Goal: Transaction & Acquisition: Purchase product/service

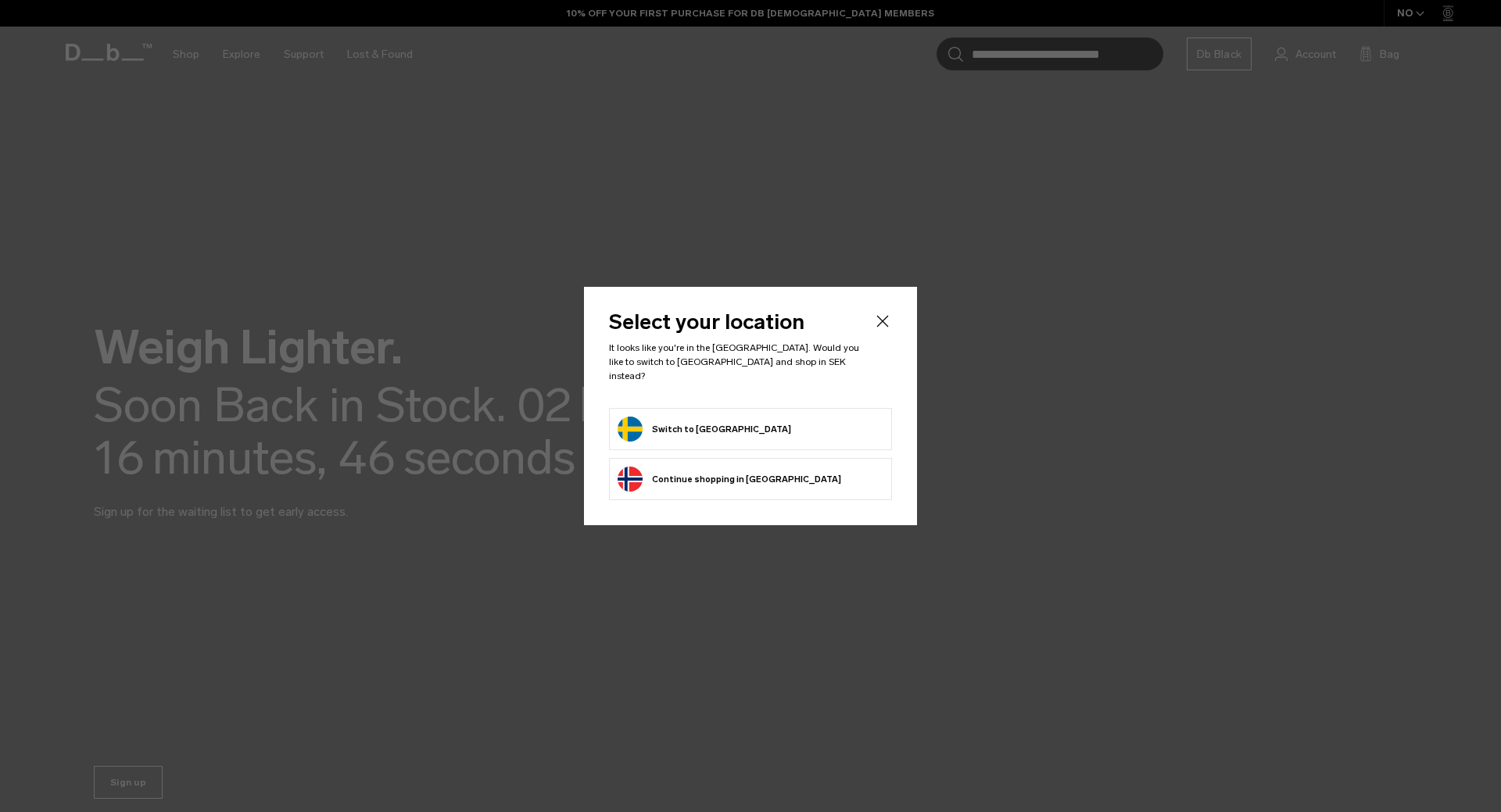
click at [709, 423] on button "Switch to [GEOGRAPHIC_DATA]" at bounding box center [704, 429] width 174 height 25
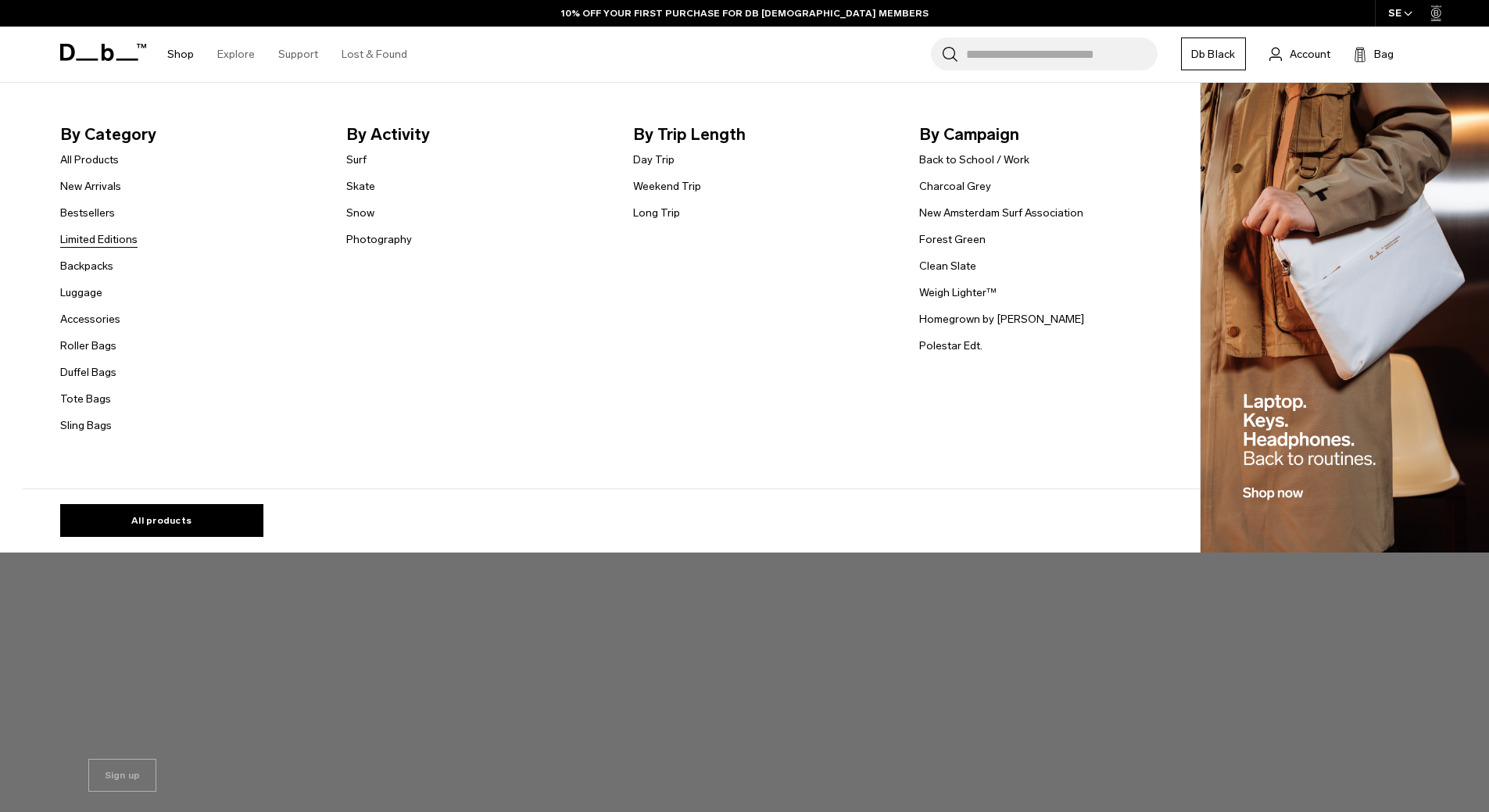
click at [106, 243] on link "Limited Editions" at bounding box center [98, 239] width 77 height 16
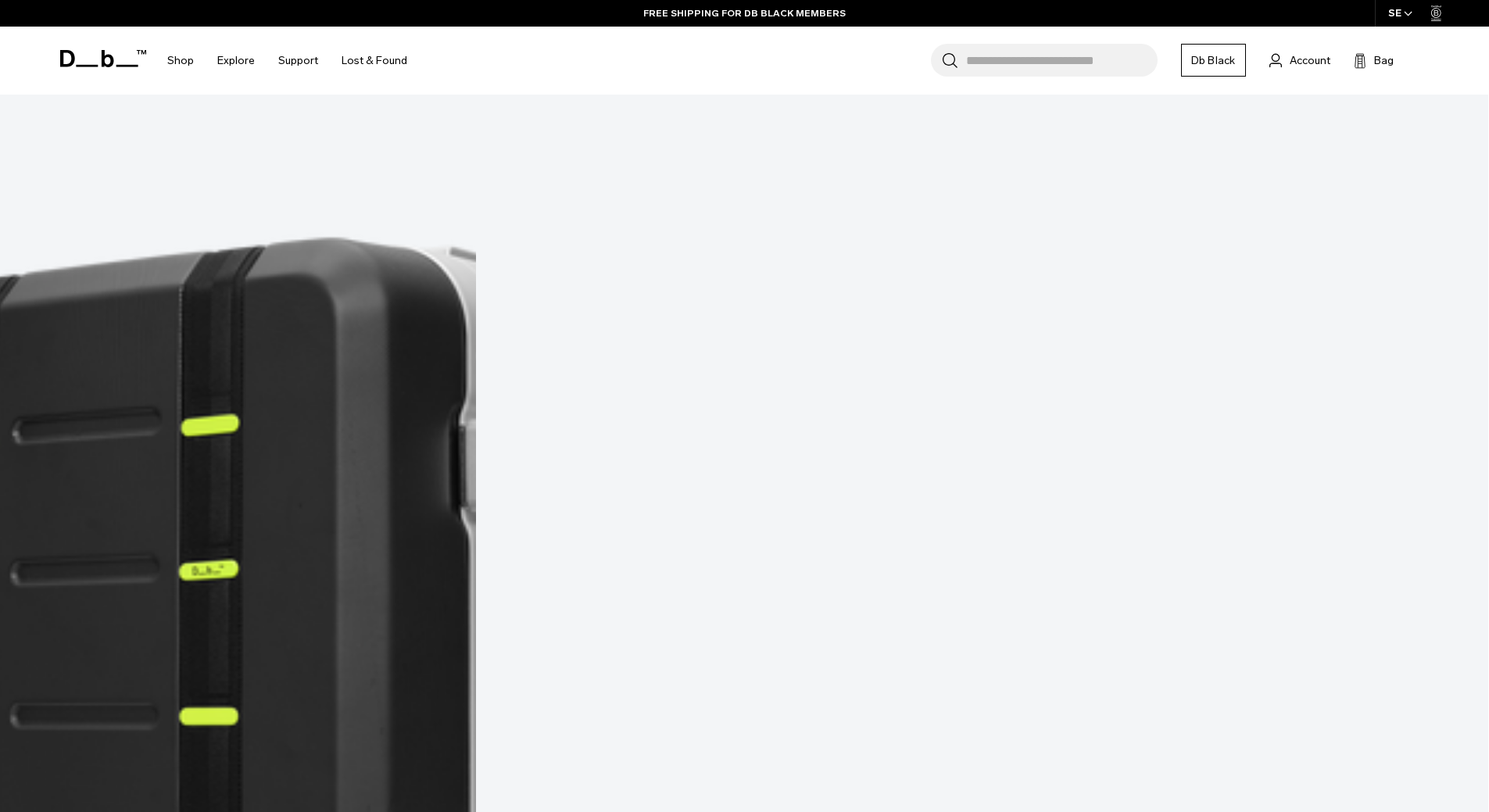
scroll to position [859, 0]
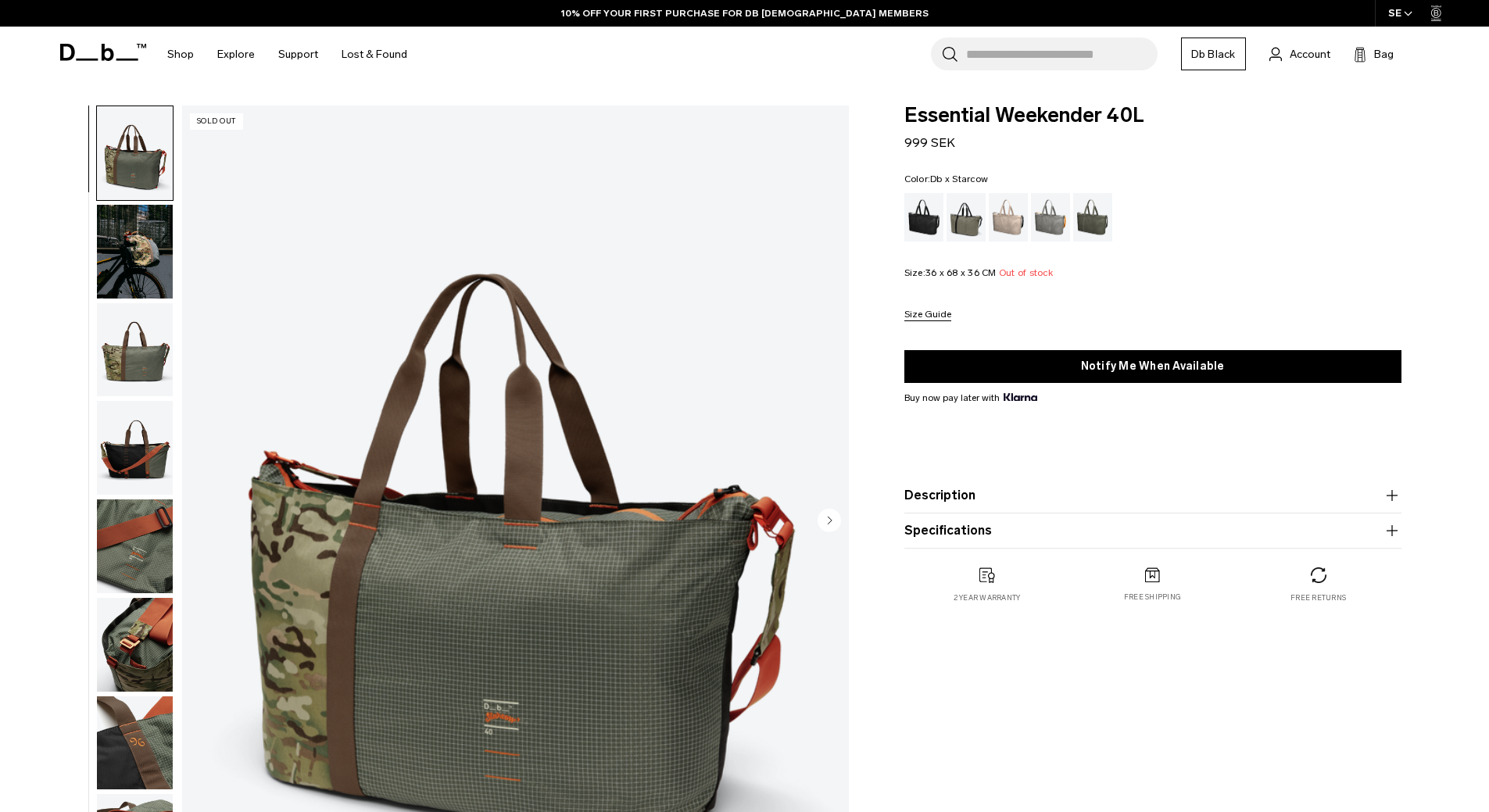
click at [146, 274] on img "button" at bounding box center [134, 251] width 76 height 94
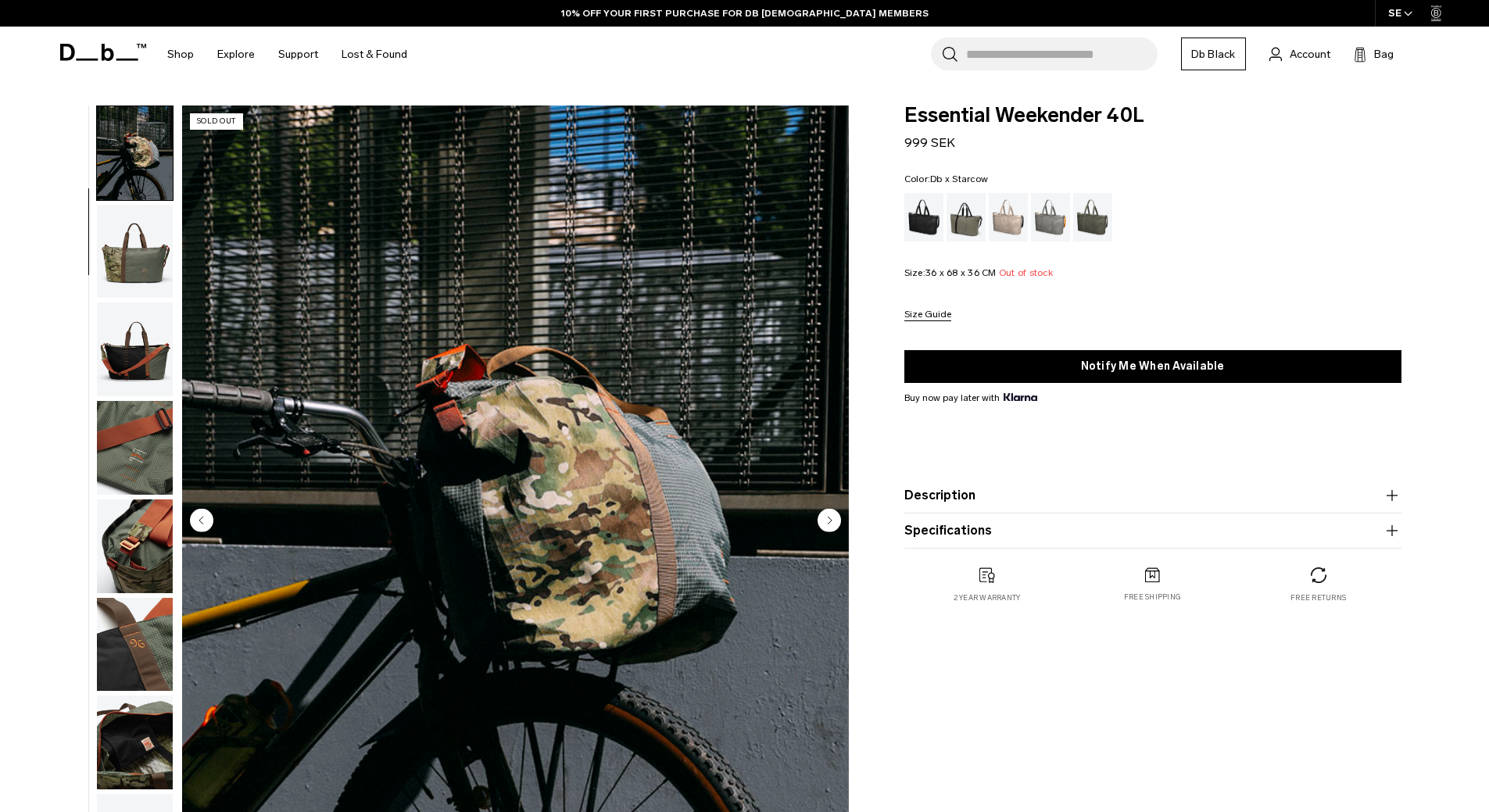
click at [140, 343] on img "button" at bounding box center [134, 349] width 76 height 94
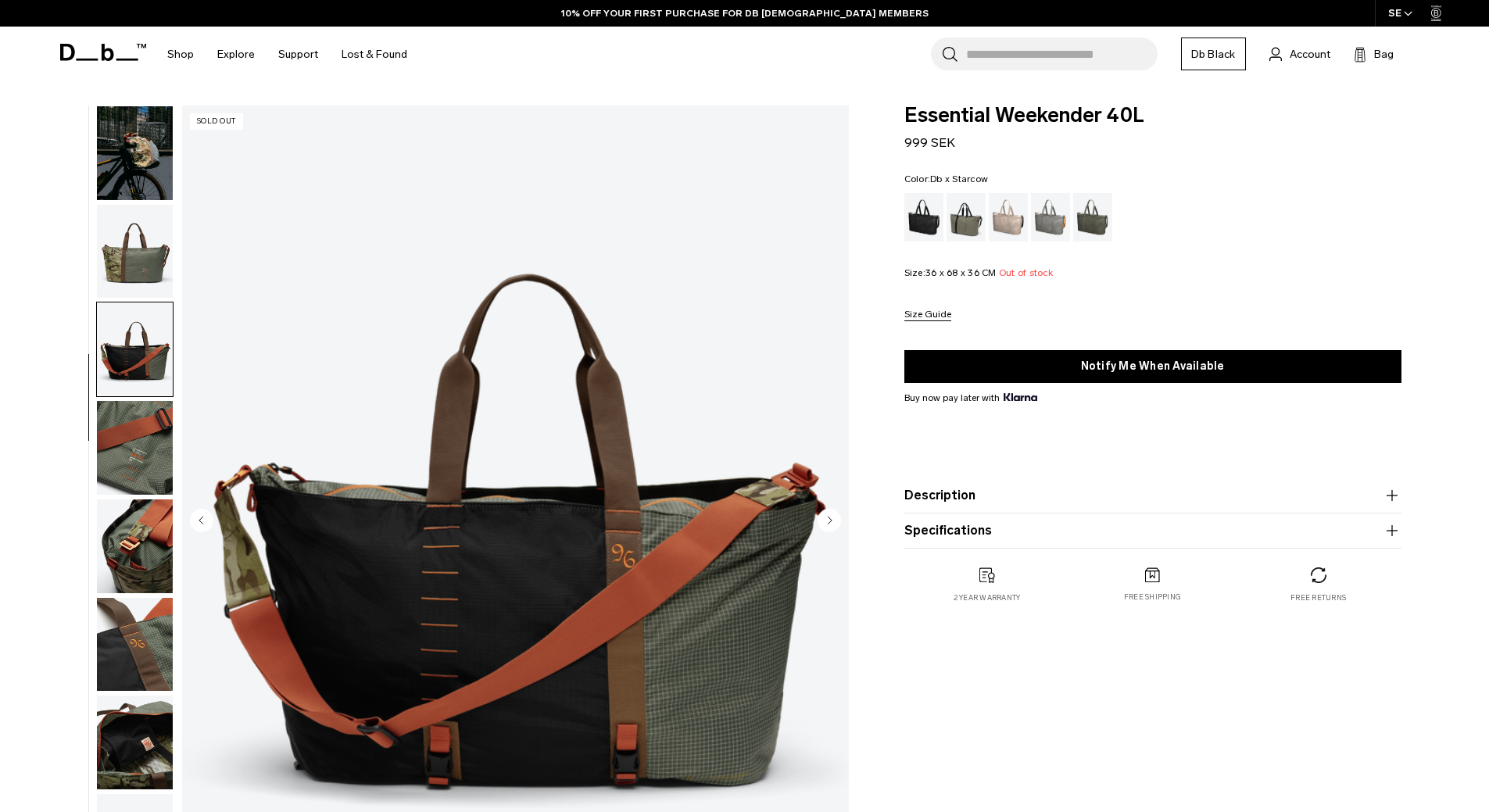
scroll to position [148, 0]
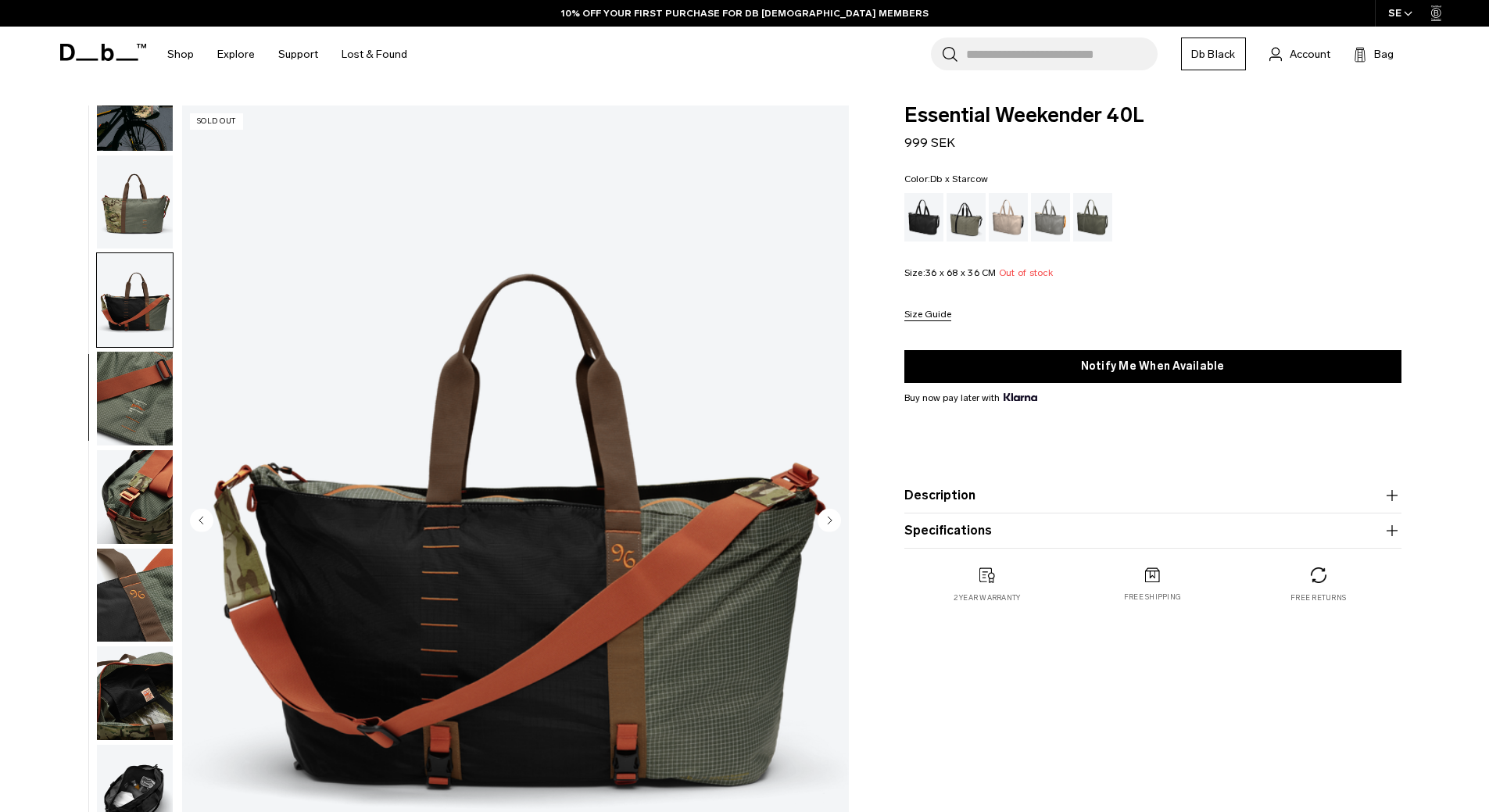
click at [137, 495] on img "button" at bounding box center [134, 496] width 76 height 94
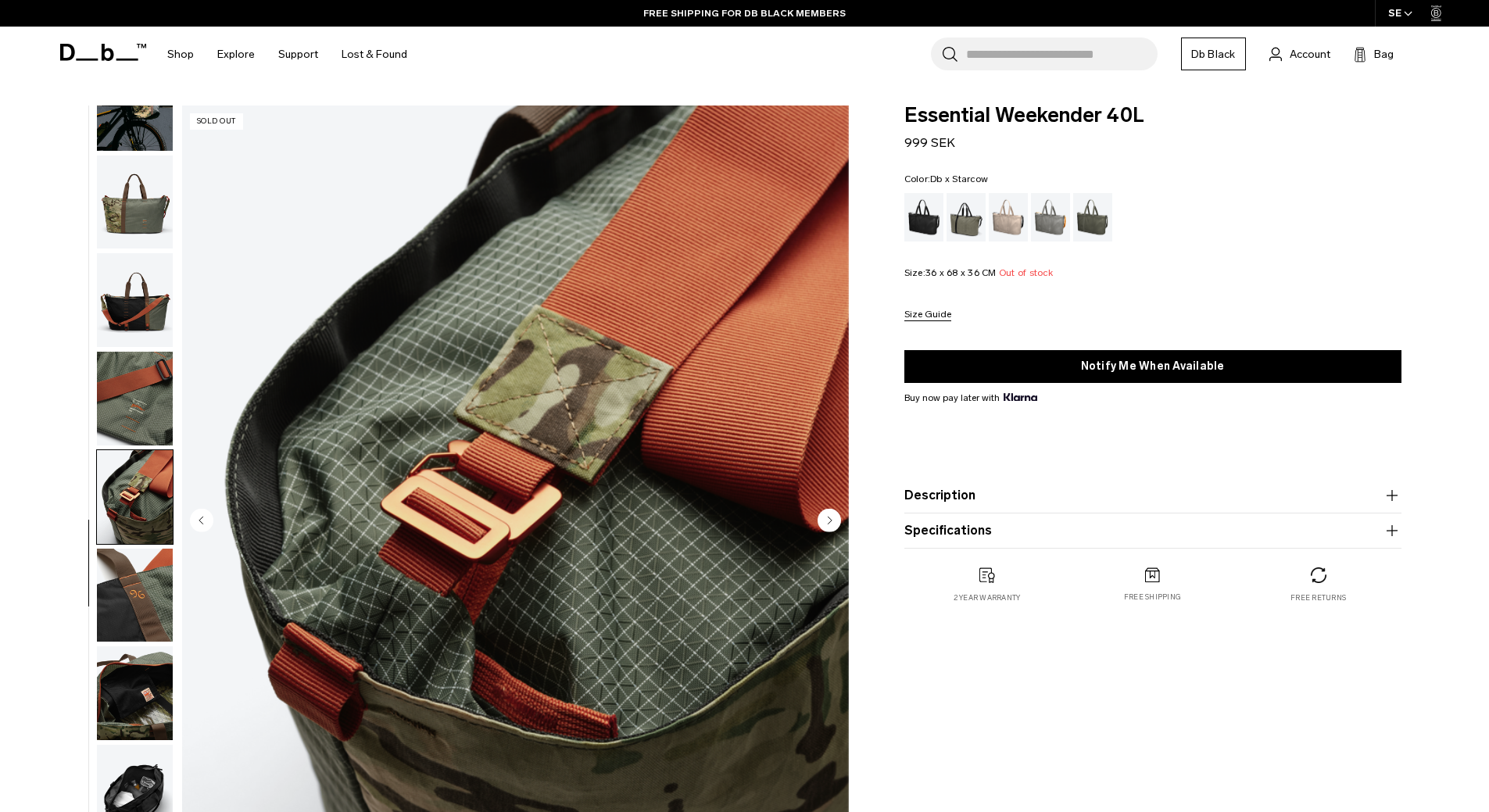
click at [141, 593] on img "button" at bounding box center [134, 595] width 76 height 94
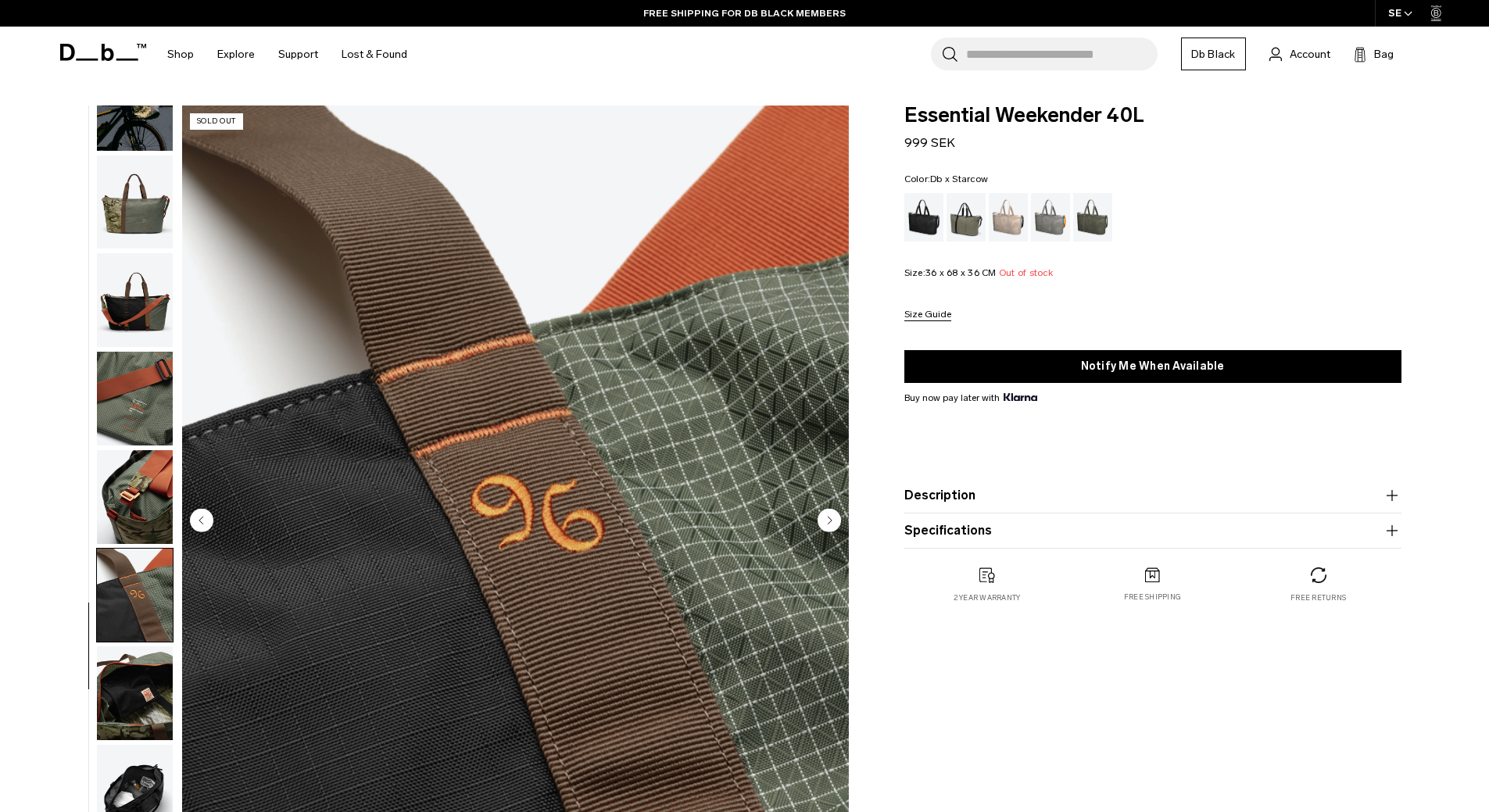
click at [133, 708] on img "button" at bounding box center [134, 692] width 76 height 94
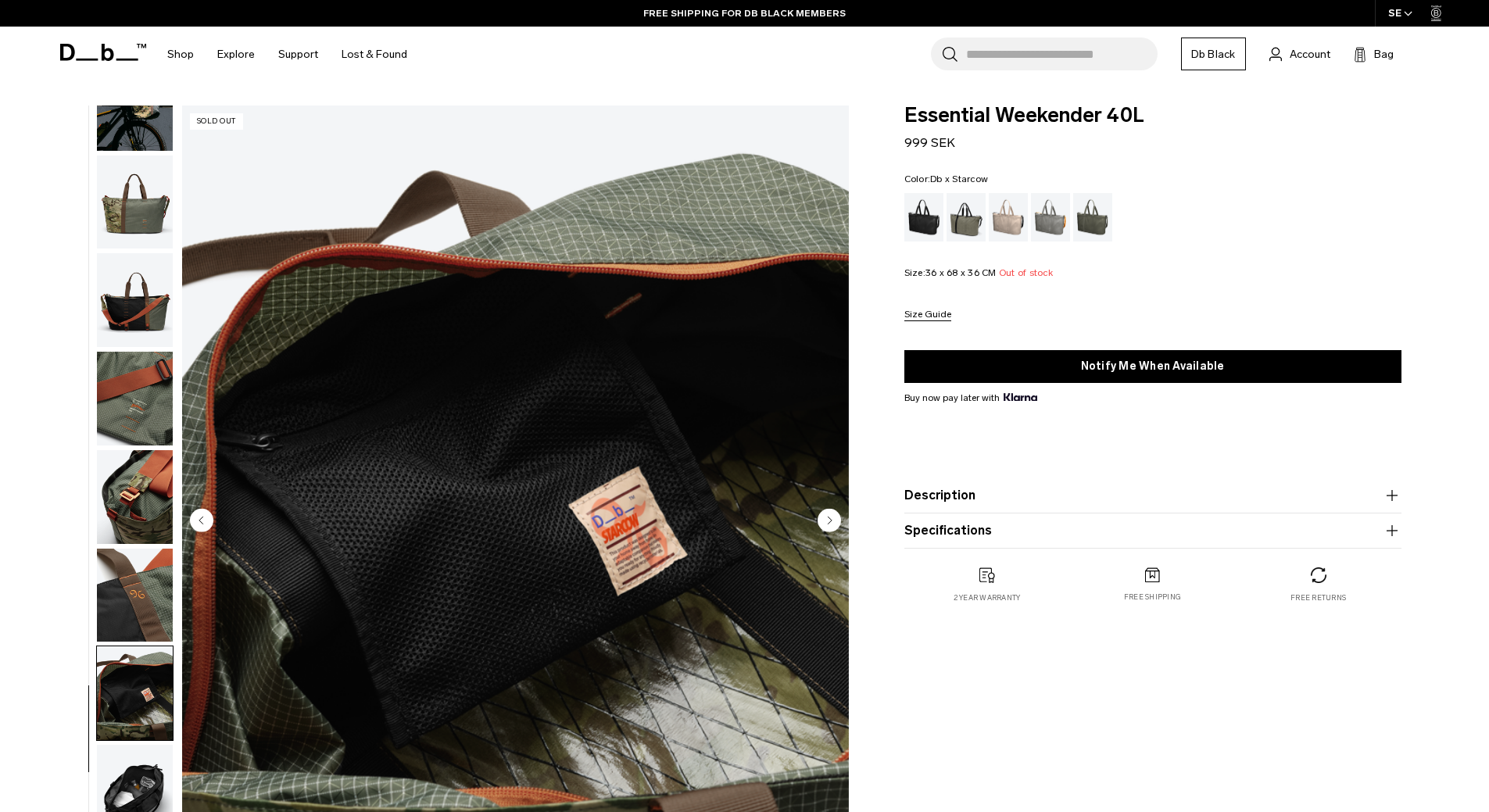
click at [141, 780] on img "button" at bounding box center [134, 791] width 76 height 94
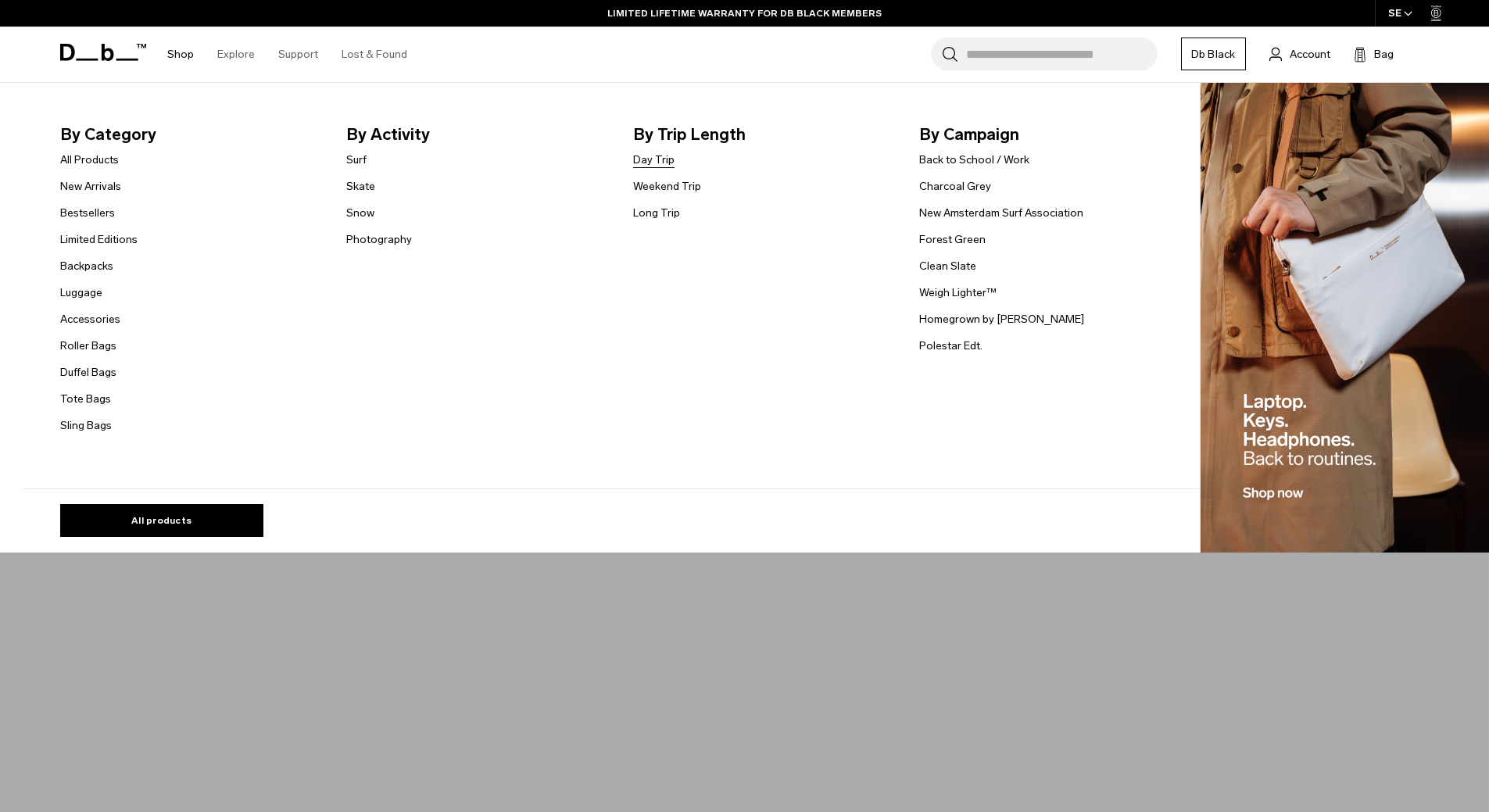
click at [651, 160] on link "Day Trip" at bounding box center [654, 159] width 42 height 16
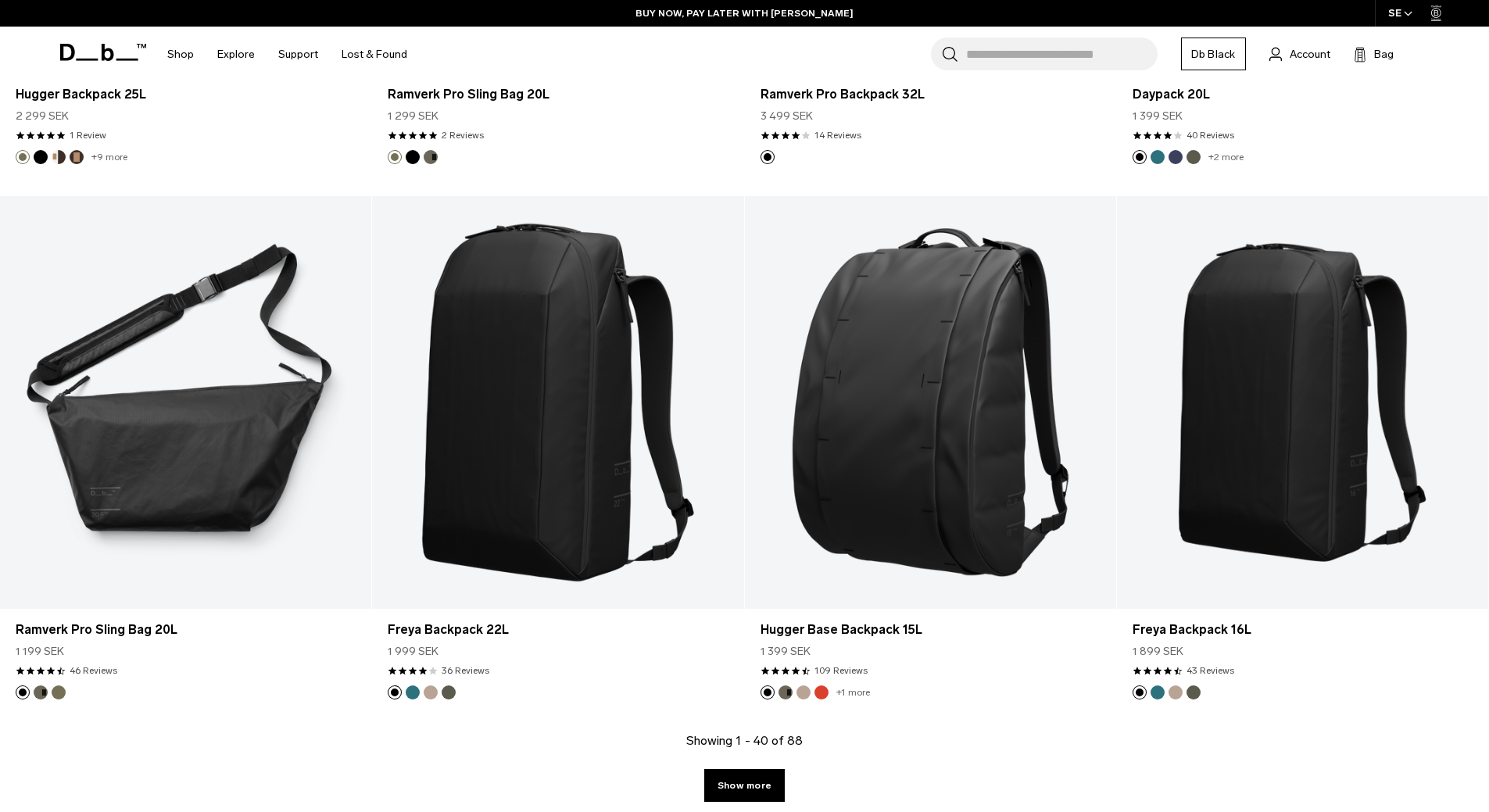
scroll to position [5365, 0]
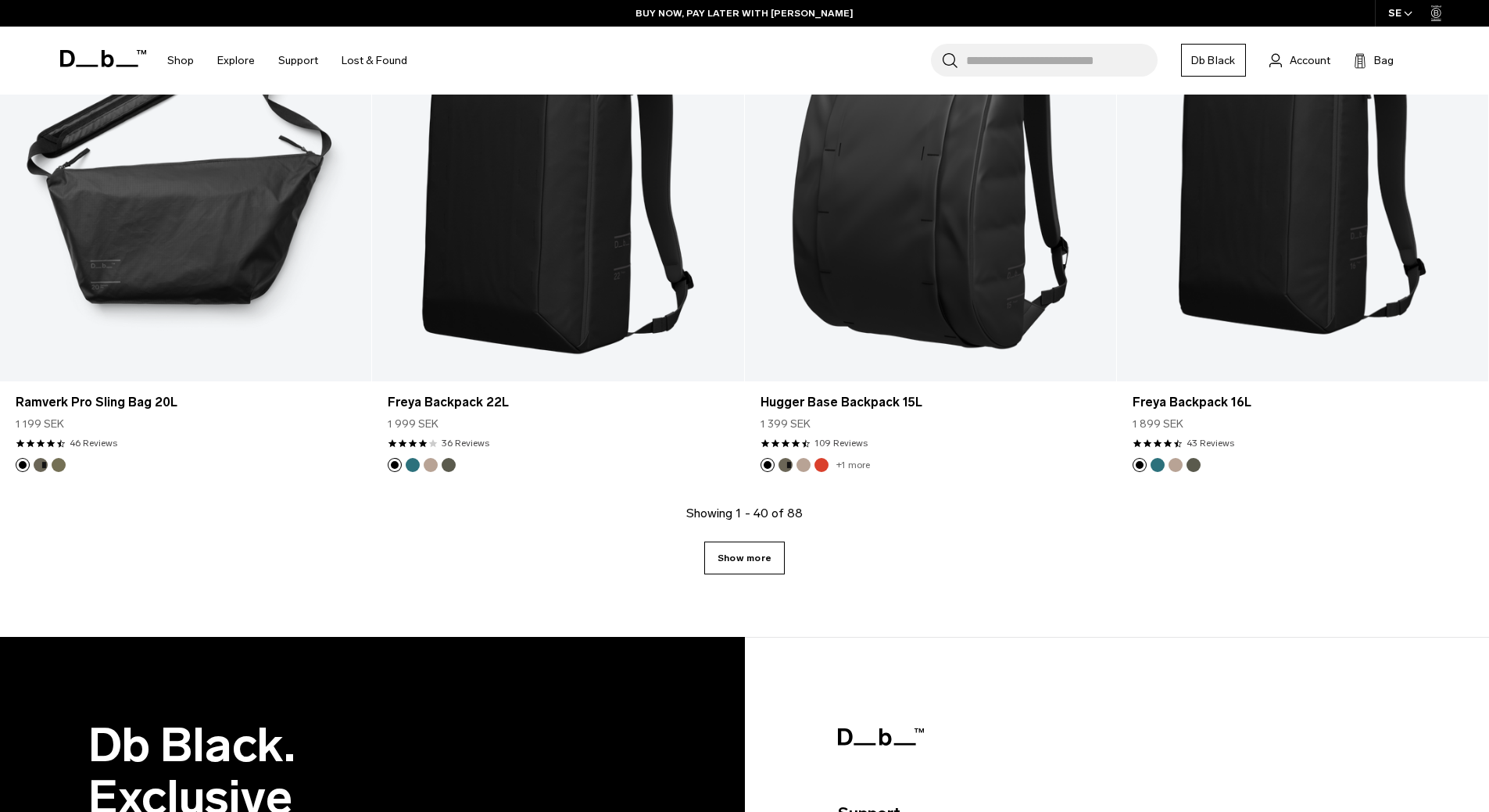
click at [761, 565] on link "Show more" at bounding box center [744, 558] width 80 height 33
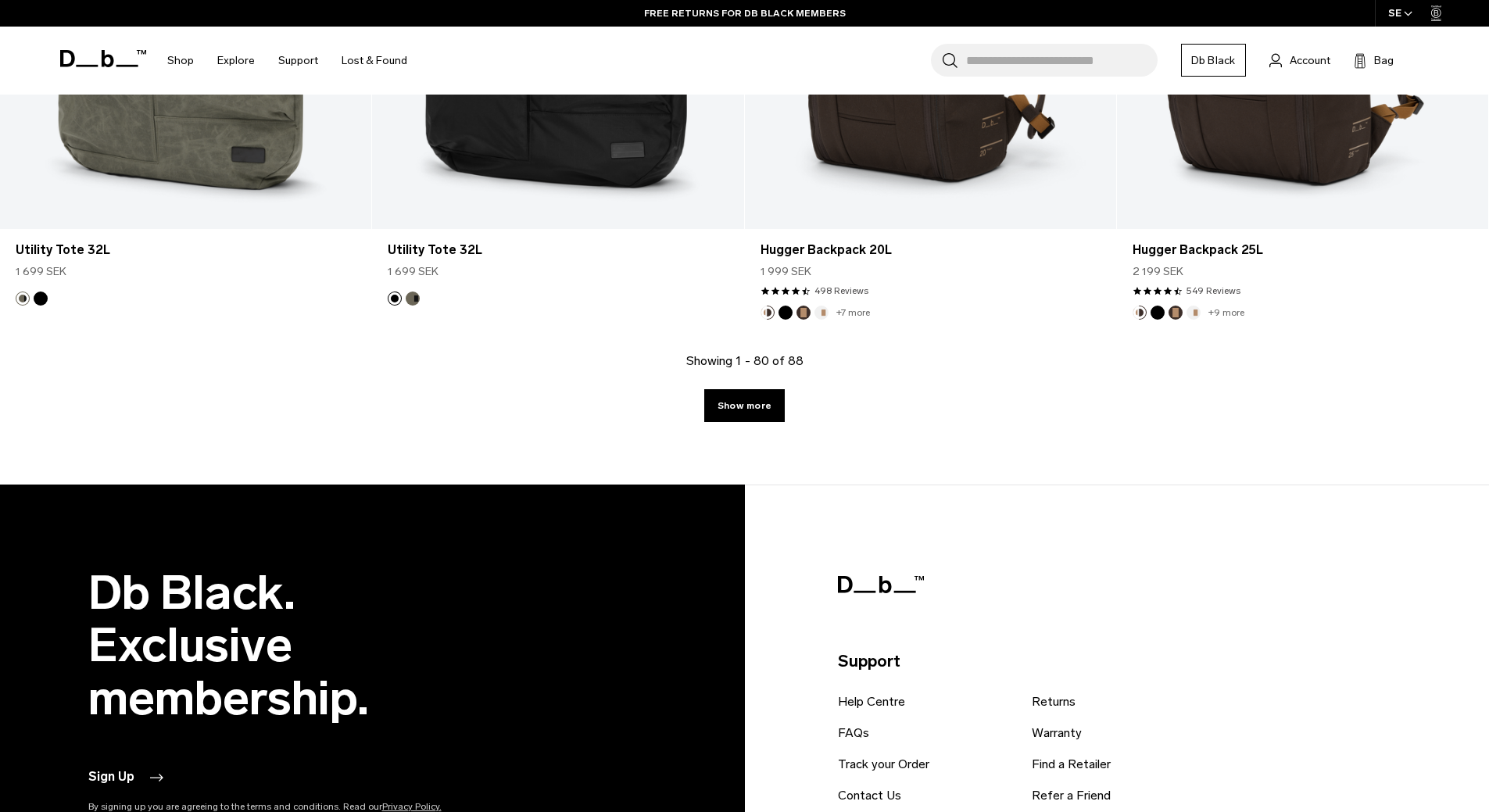
scroll to position [10932, 0]
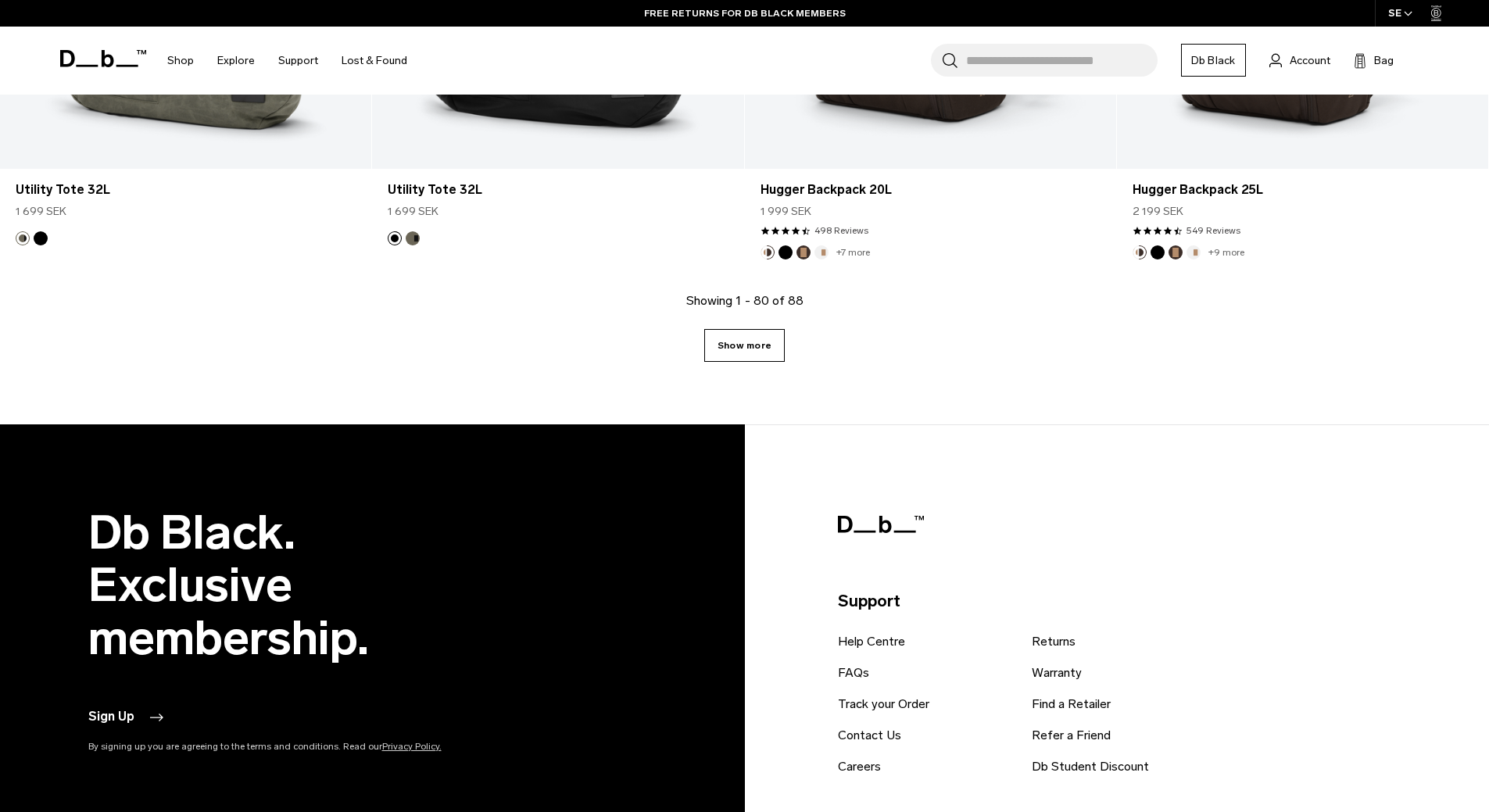
click at [736, 347] on link "Show more" at bounding box center [744, 346] width 80 height 33
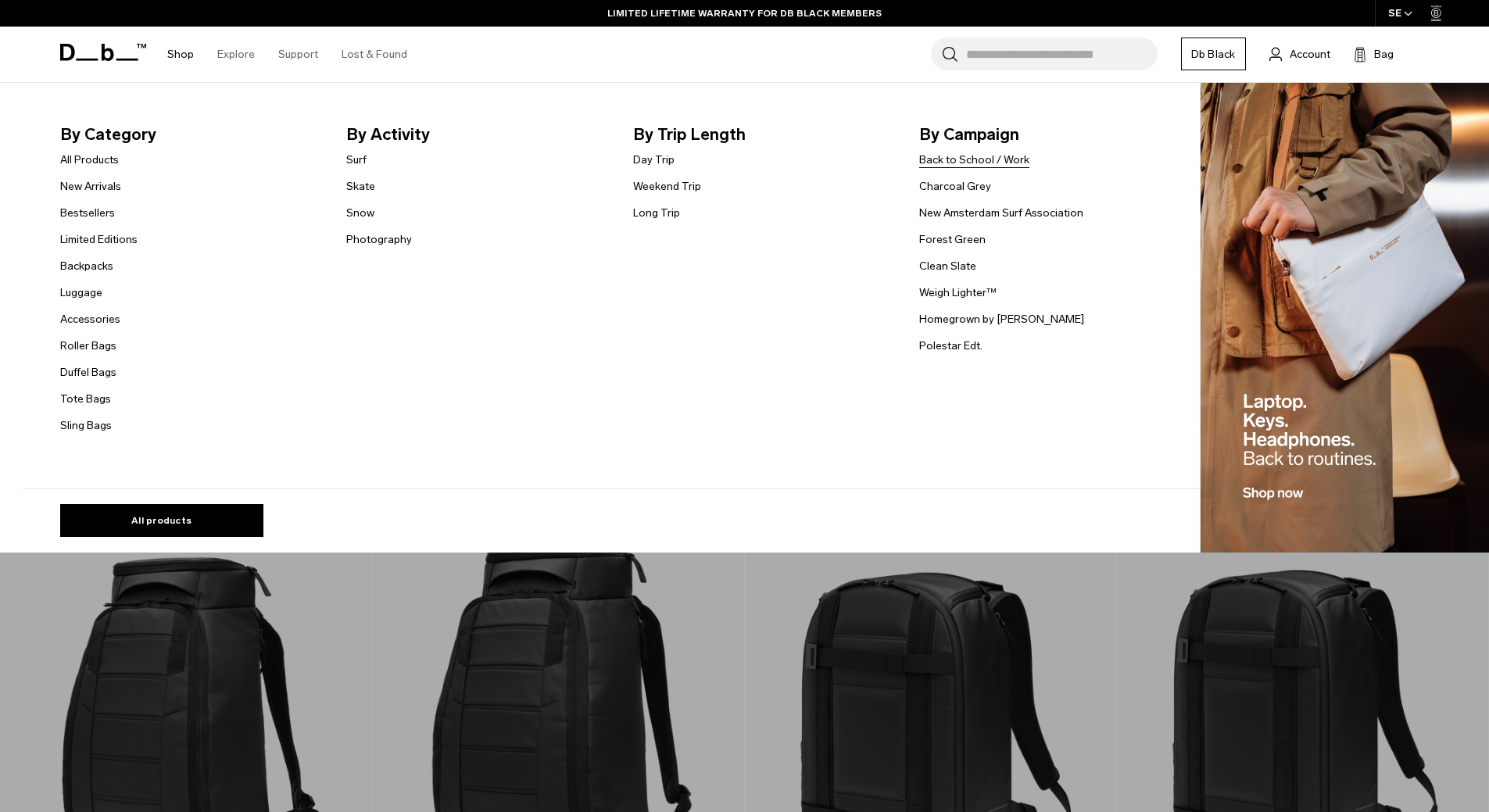
click at [953, 159] on link "Back to School / Work" at bounding box center [974, 159] width 110 height 16
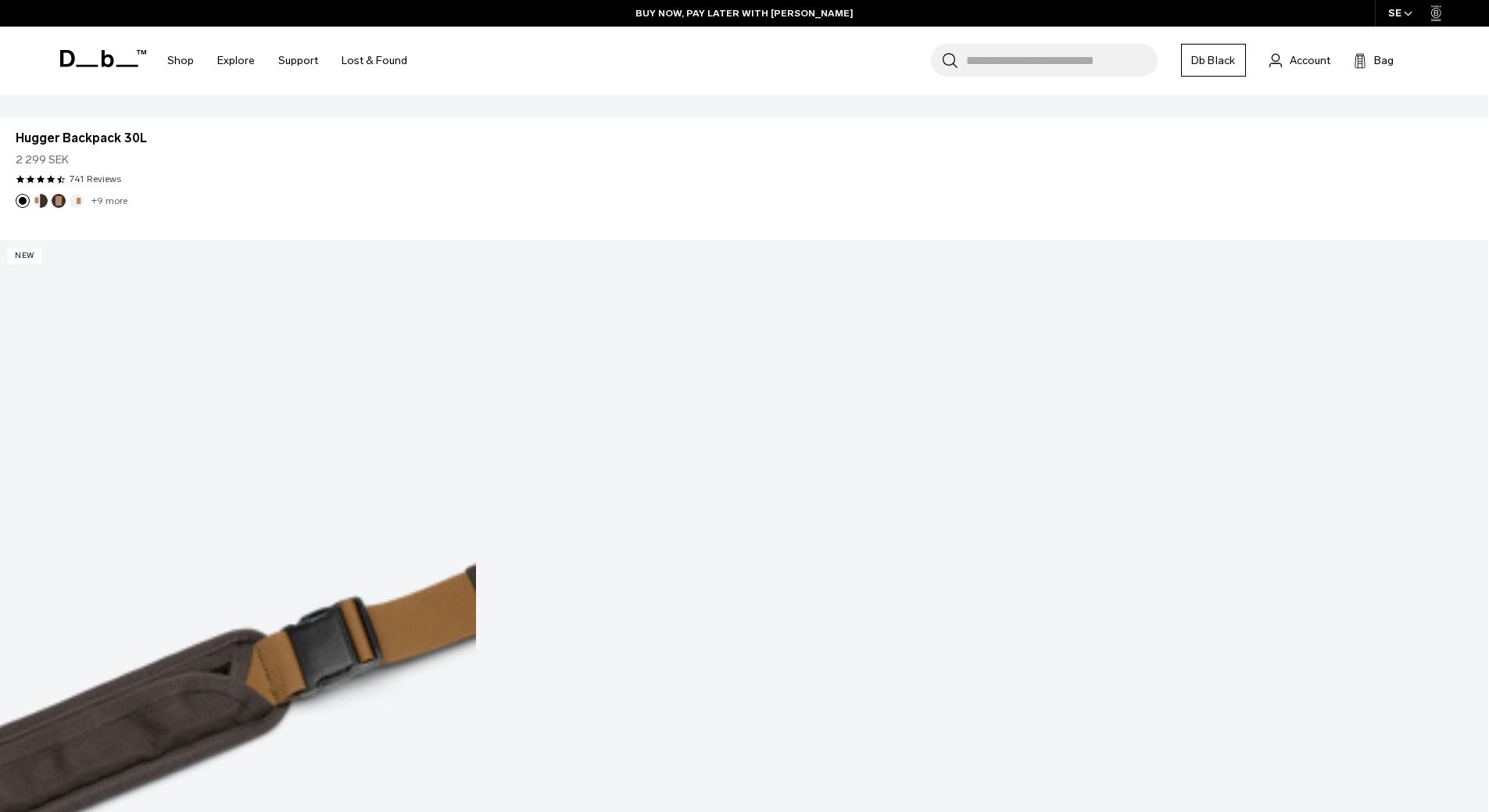
scroll to position [6876, 0]
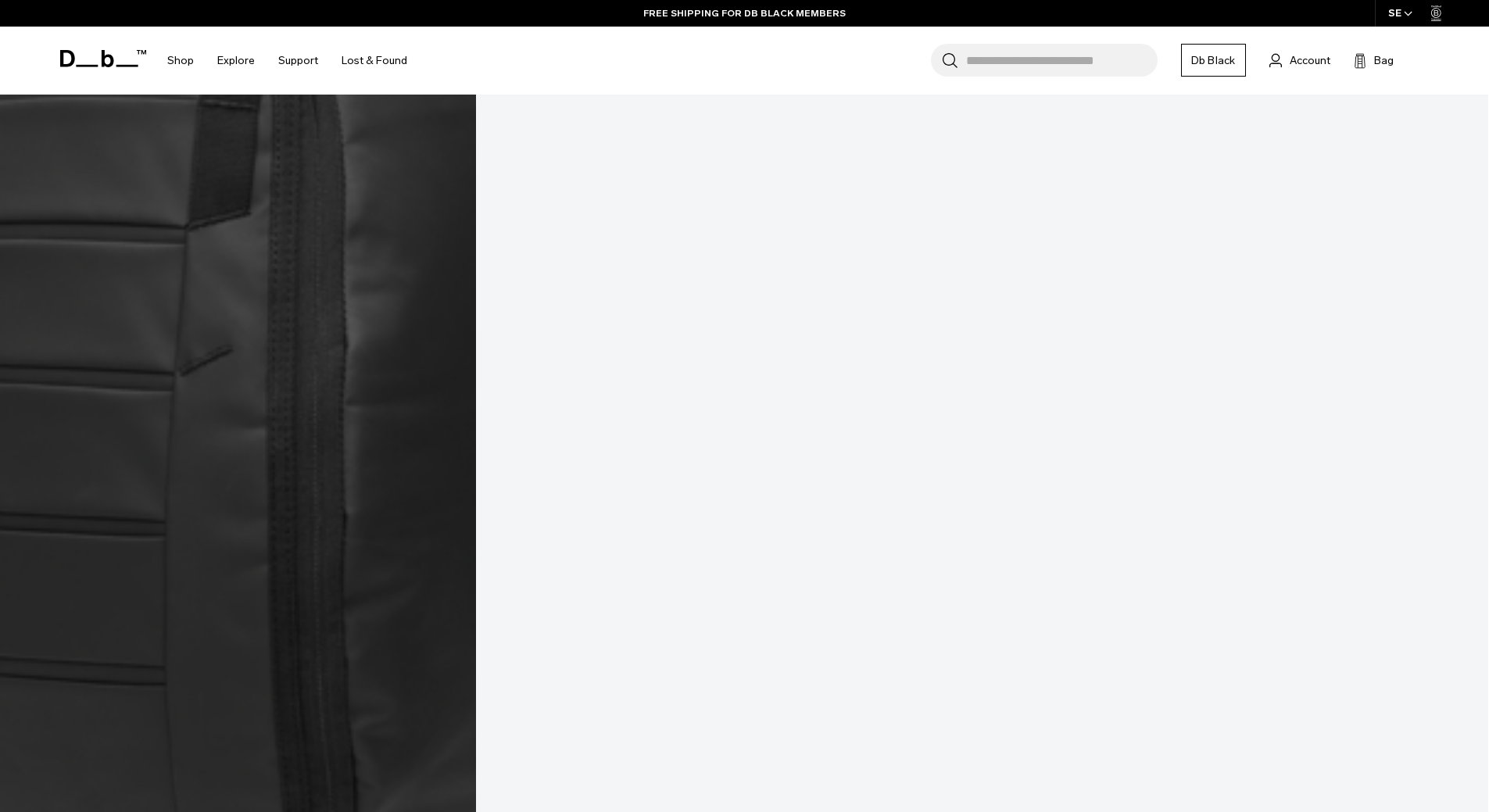
scroll to position [6147, 0]
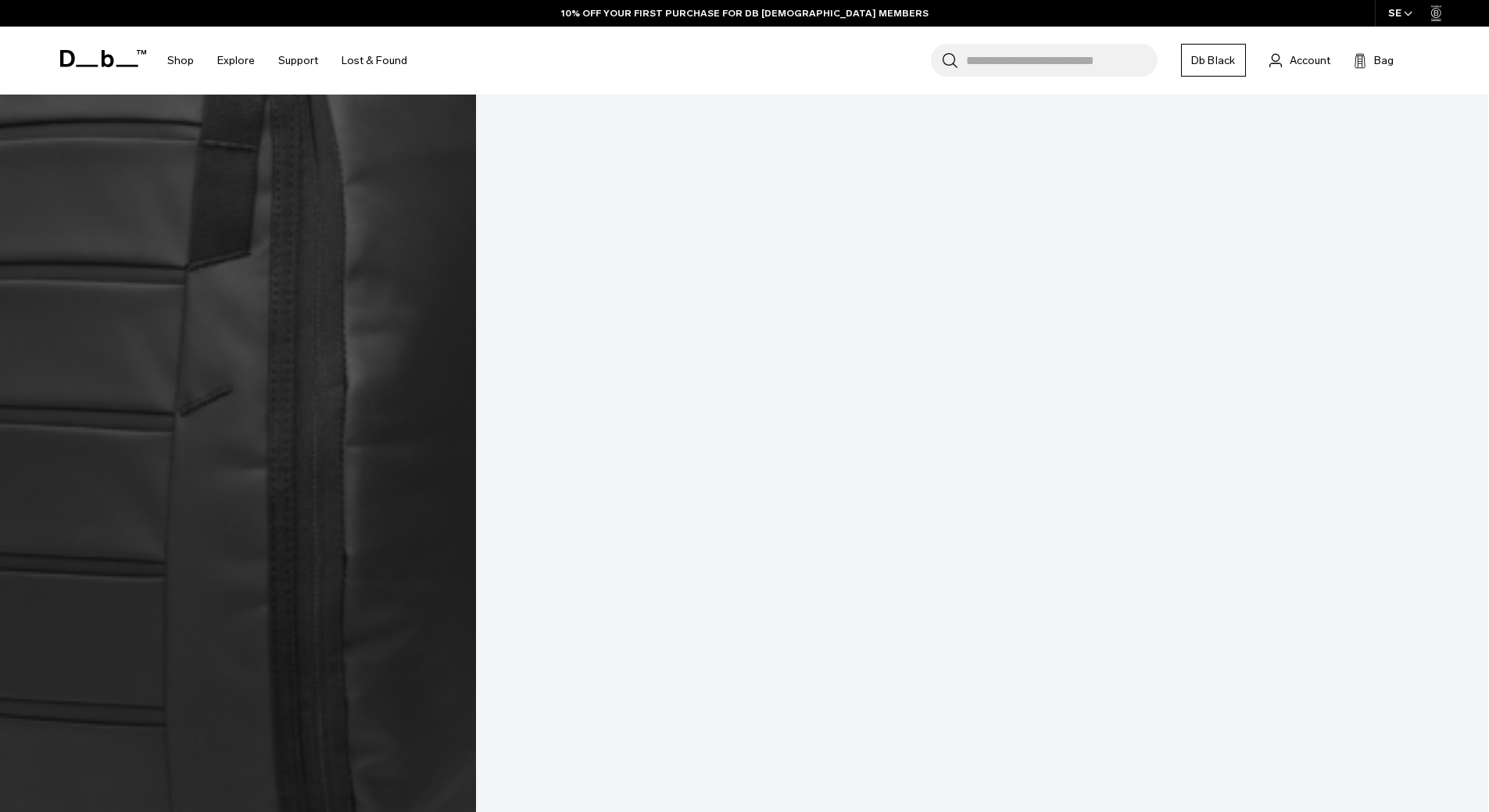
scroll to position [6188, 0]
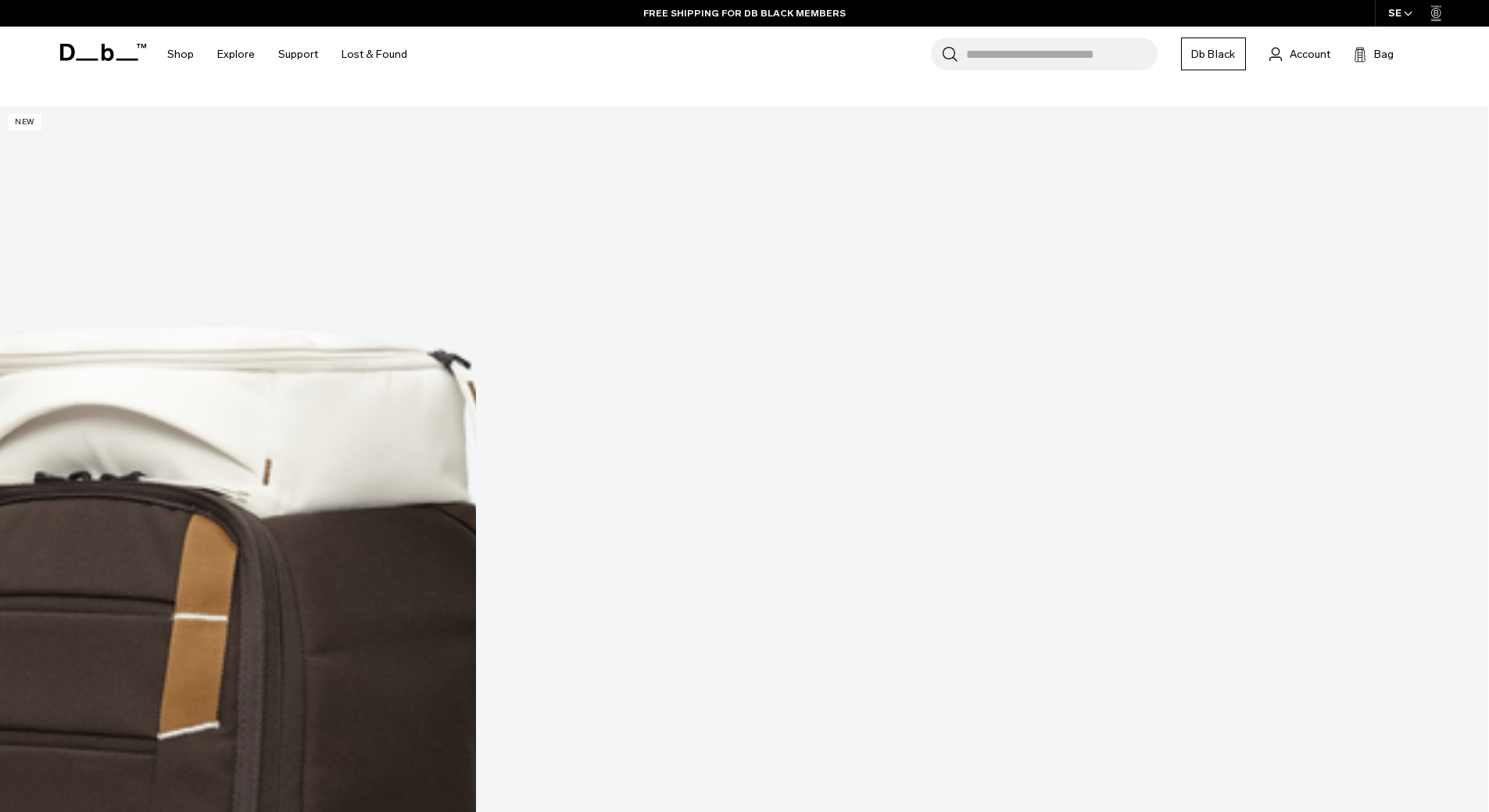
scroll to position [2475, 0]
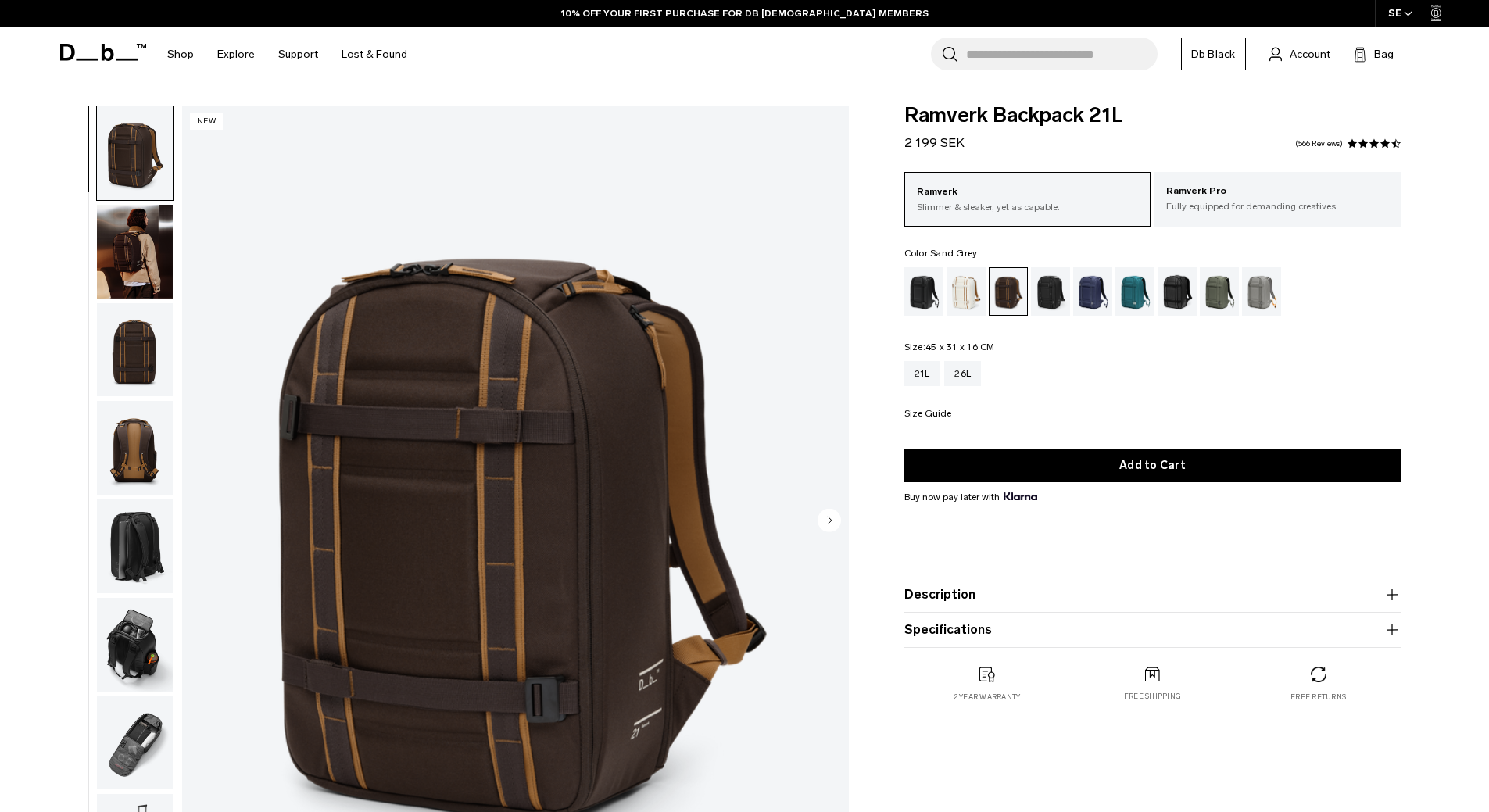
click at [1264, 290] on div "Sand Grey" at bounding box center [1261, 292] width 40 height 48
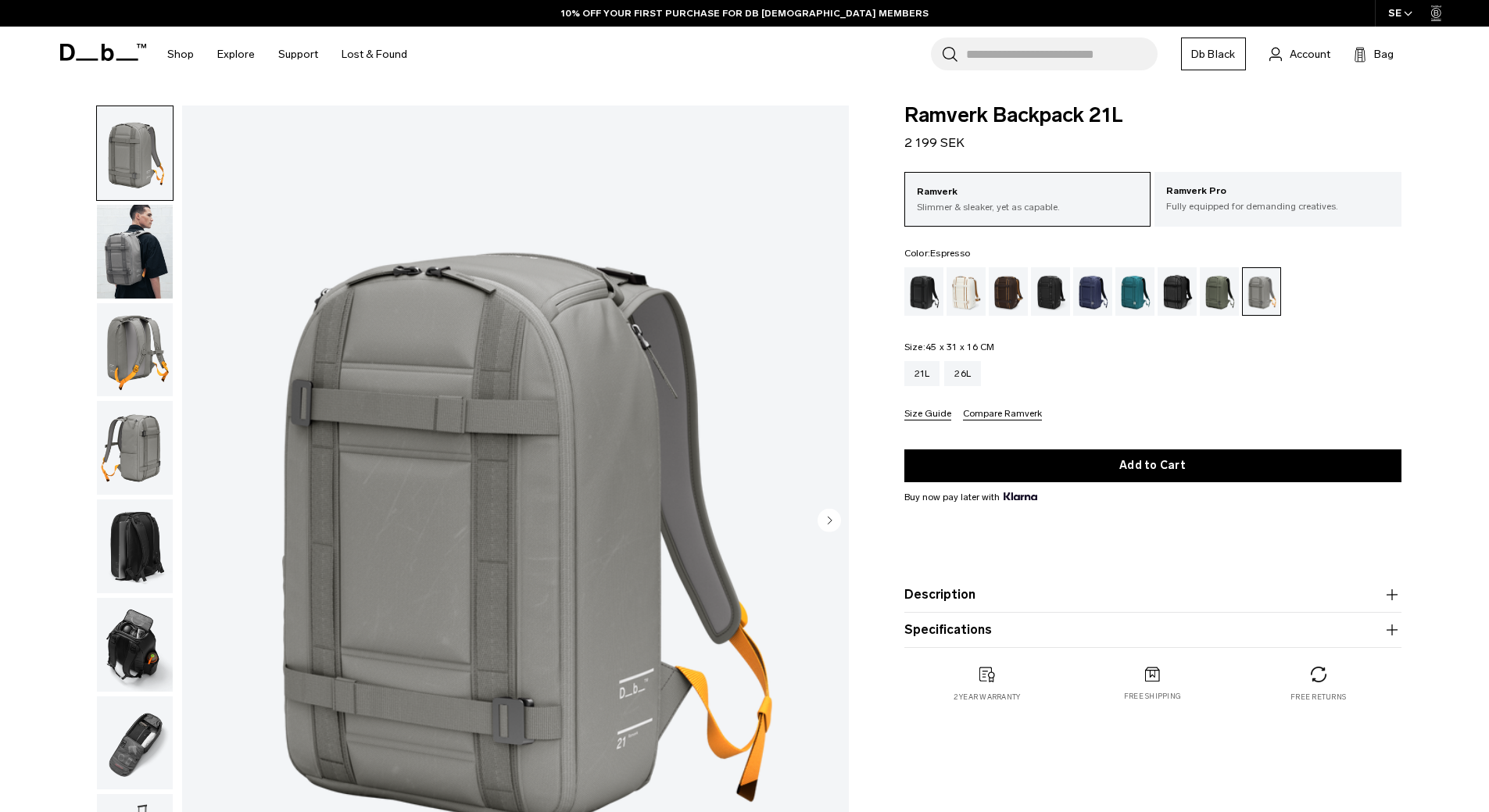
click at [1007, 292] on div "Espresso" at bounding box center [1008, 292] width 40 height 48
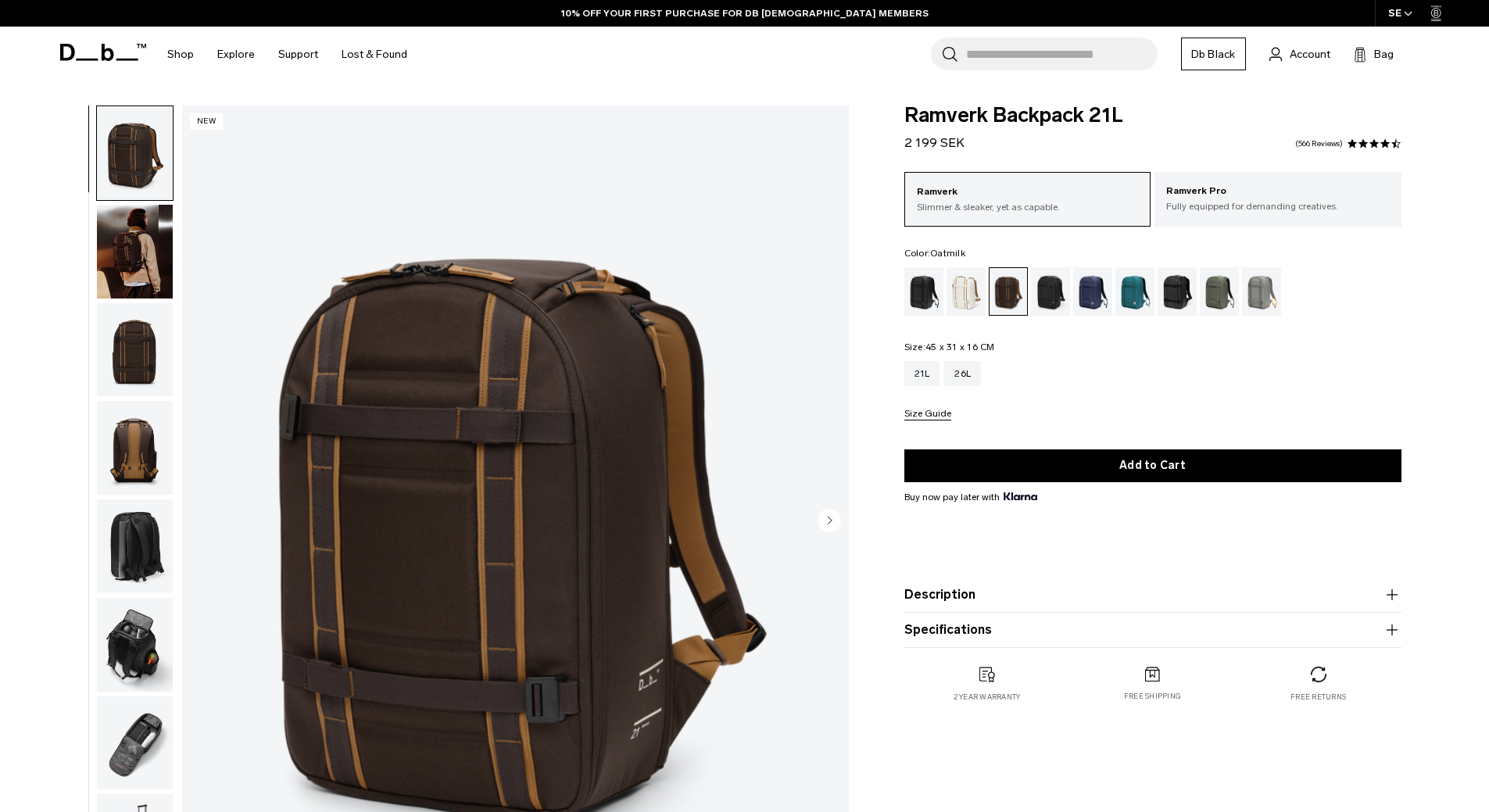
click at [969, 295] on div "Oatmilk" at bounding box center [966, 292] width 40 height 48
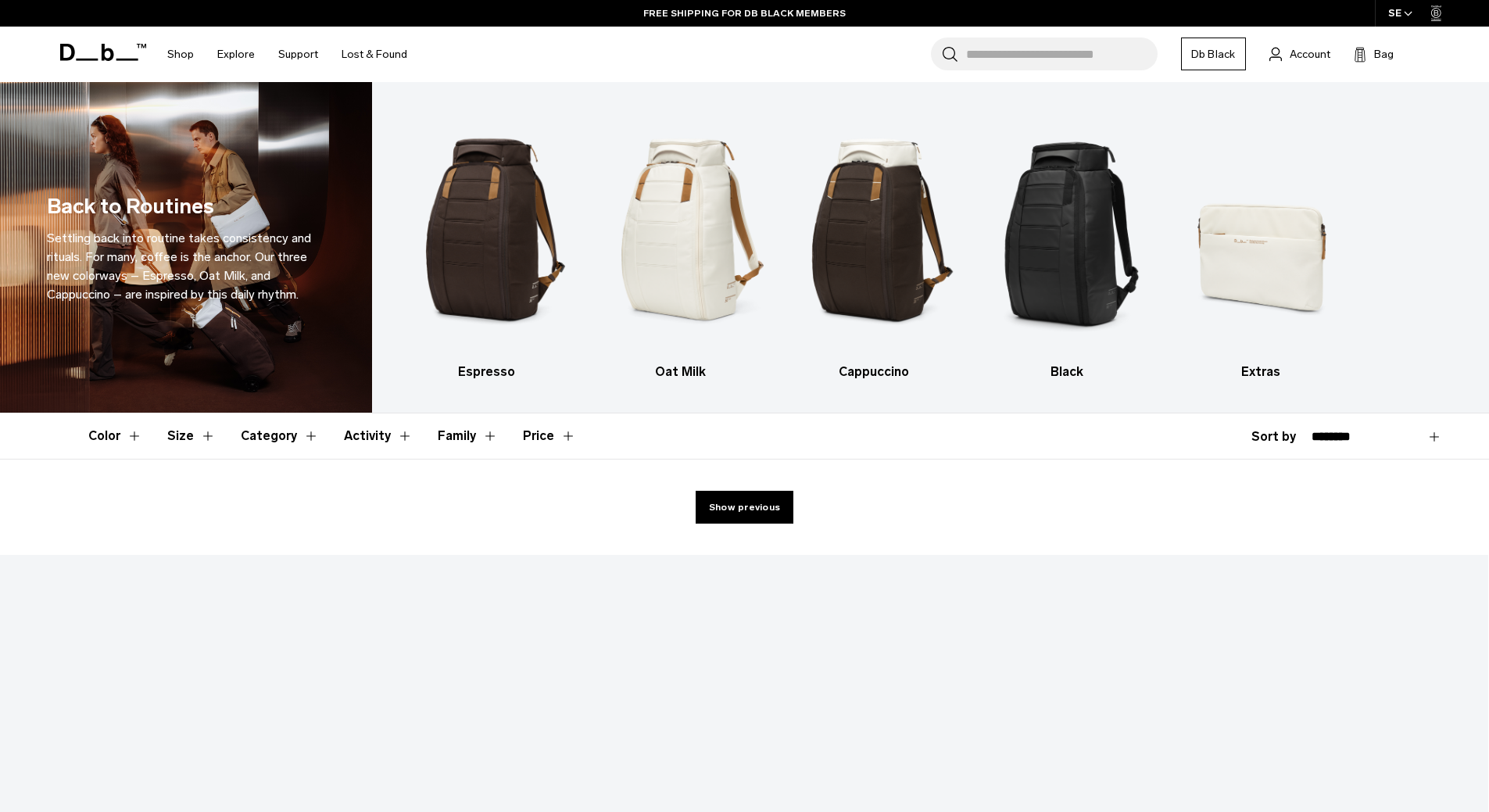
click at [973, 53] on input "Search for Bags, Luggage..." at bounding box center [1061, 54] width 191 height 33
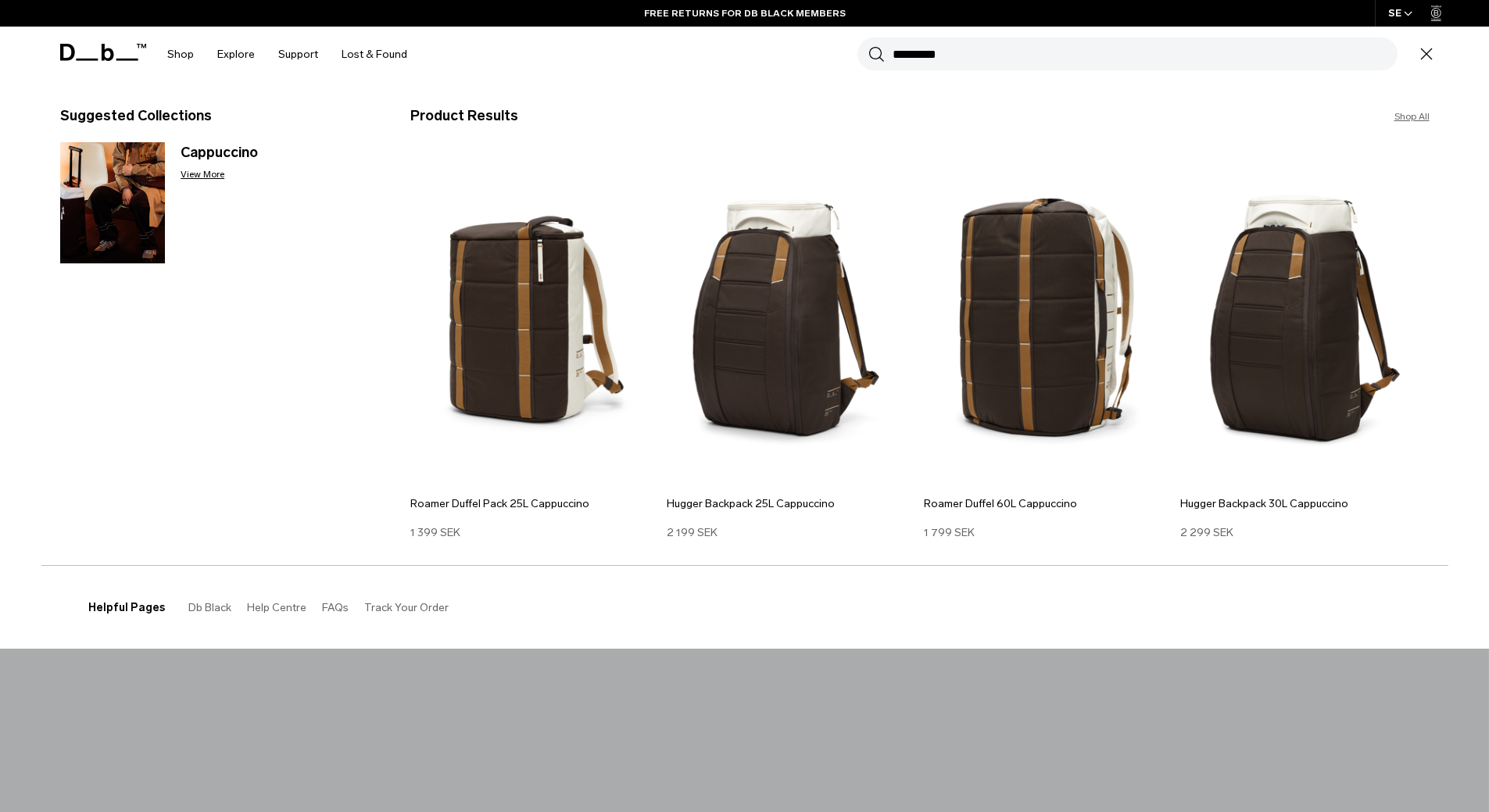
type input "*********"
click at [868, 45] on button "Search" at bounding box center [876, 54] width 16 height 17
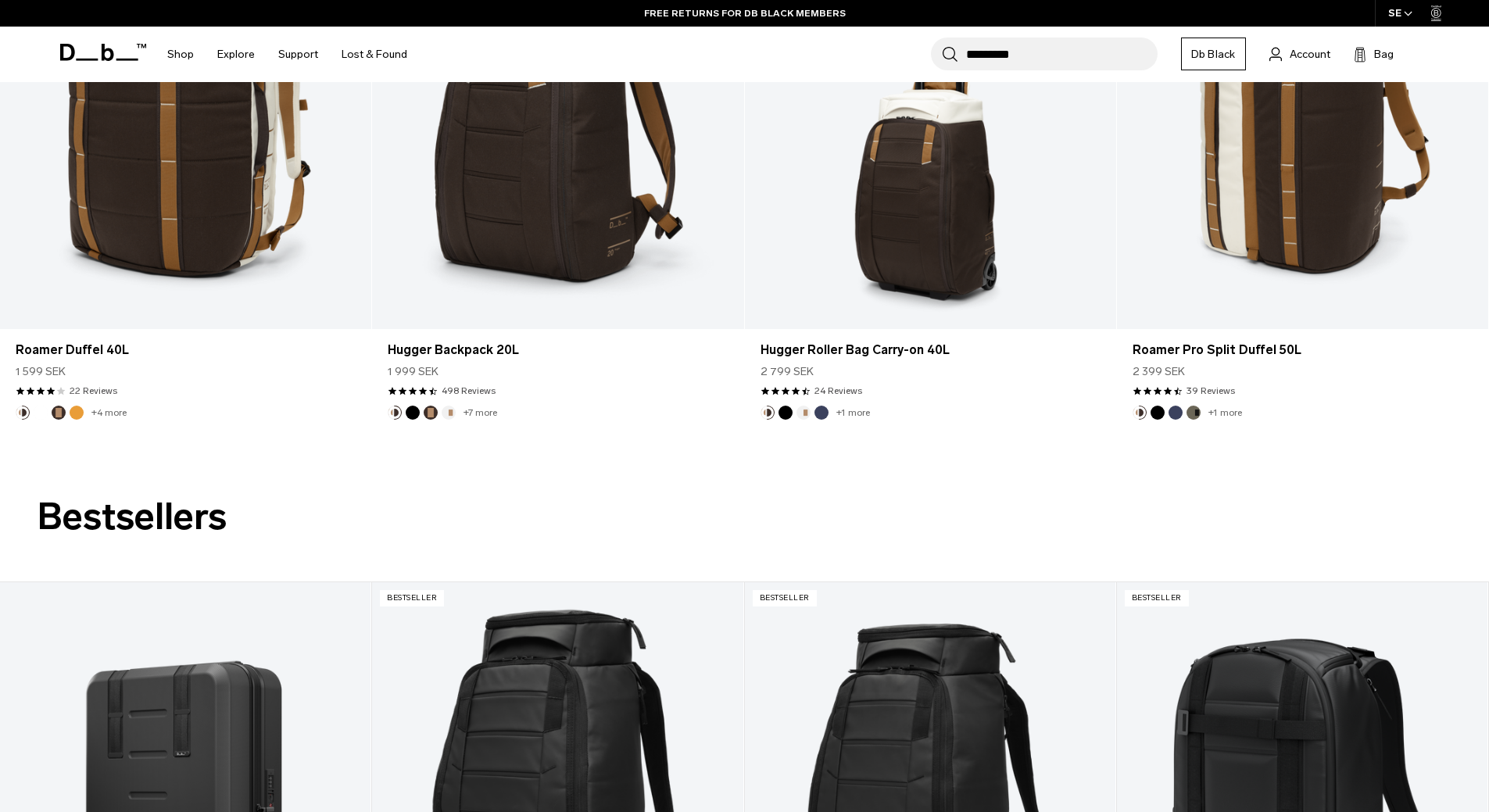
scroll to position [814, 0]
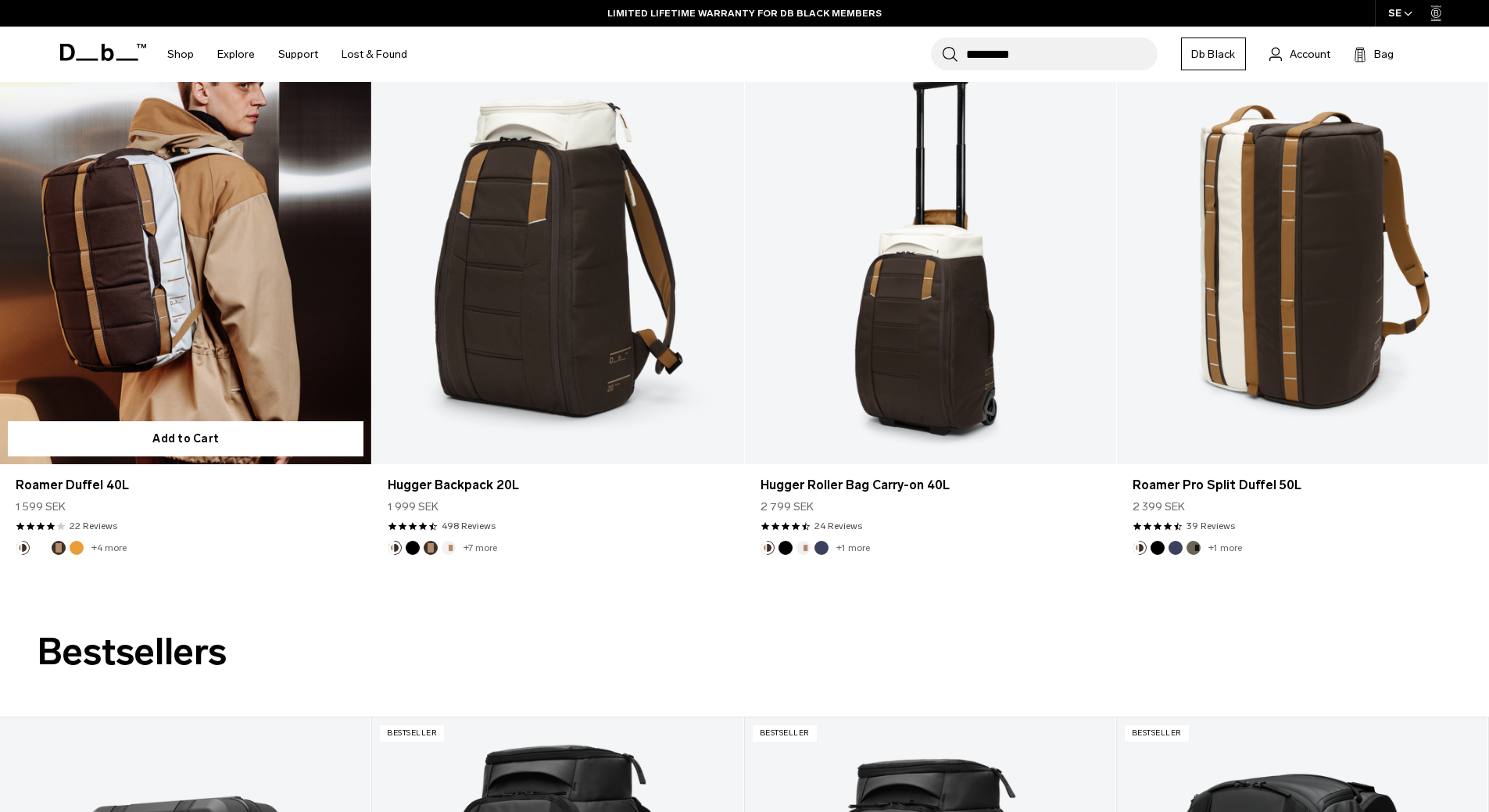
click at [180, 257] on link "Roamer Duffel 40L" at bounding box center [185, 257] width 371 height 412
